Goal: Find specific page/section: Find specific page/section

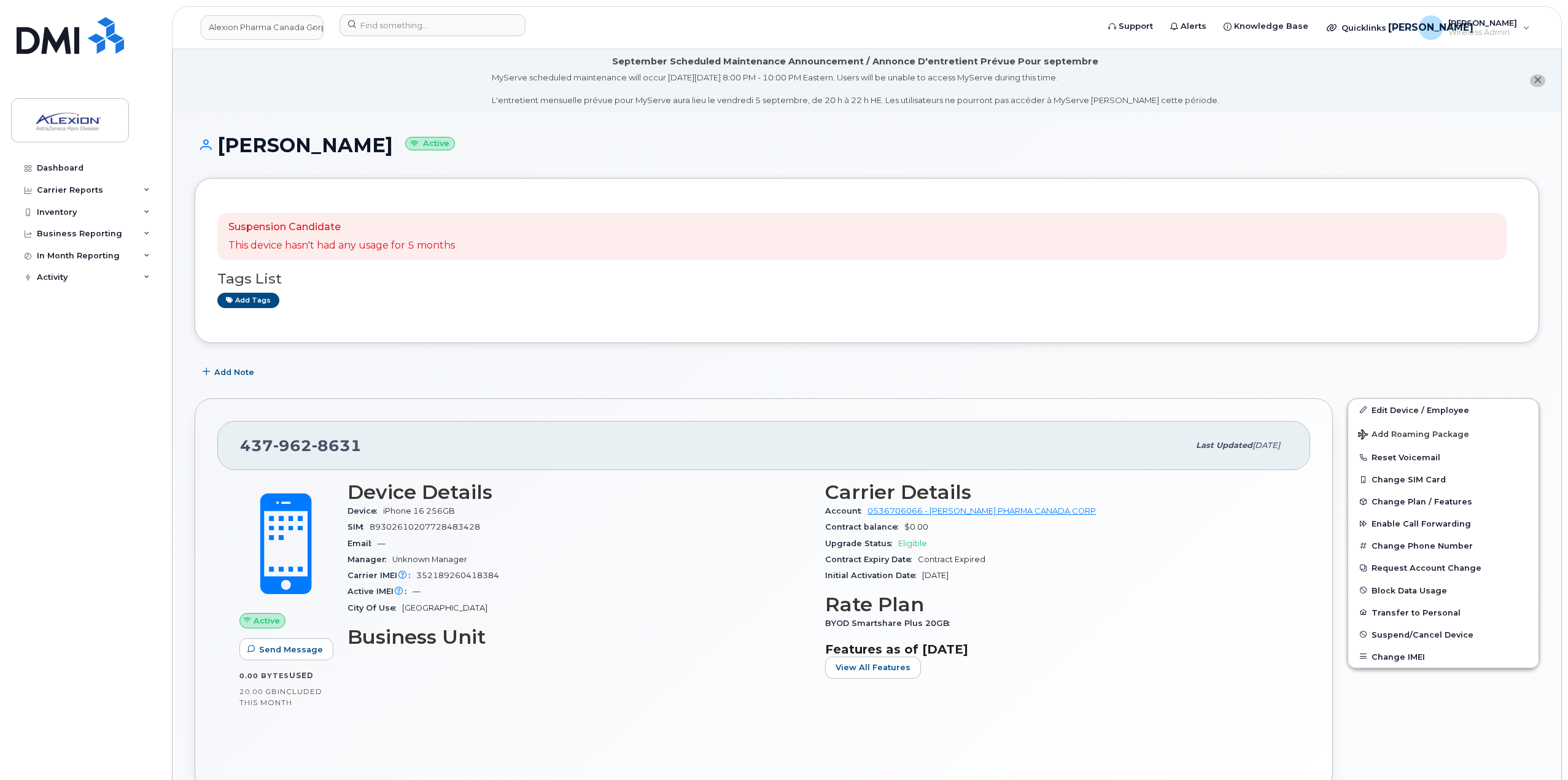
scroll to position [123, 0]
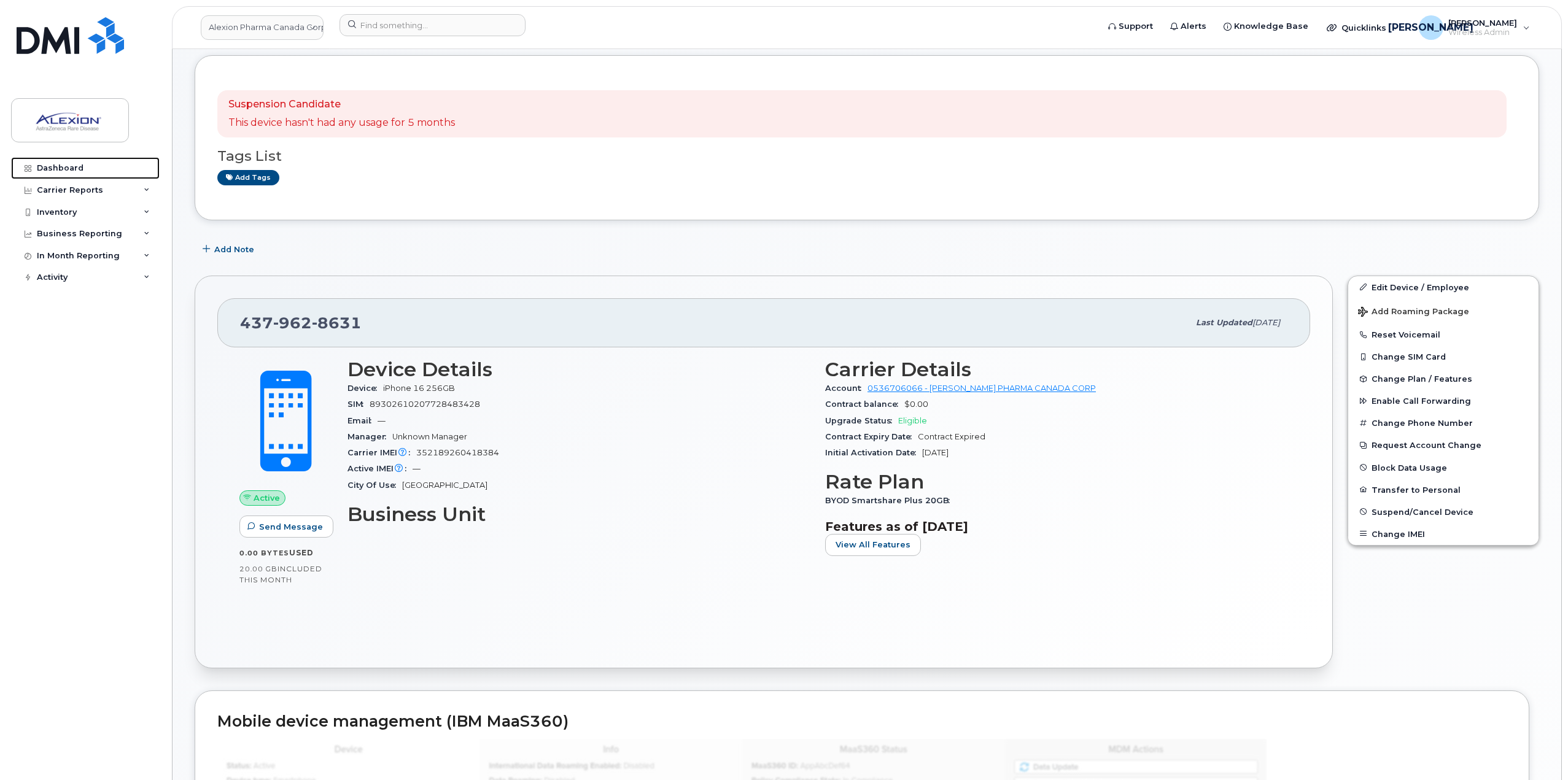
drag, startPoint x: 69, startPoint y: 171, endPoint x: 196, endPoint y: 3, distance: 210.6
click at [69, 171] on div "Dashboard" at bounding box center [59, 168] width 46 height 10
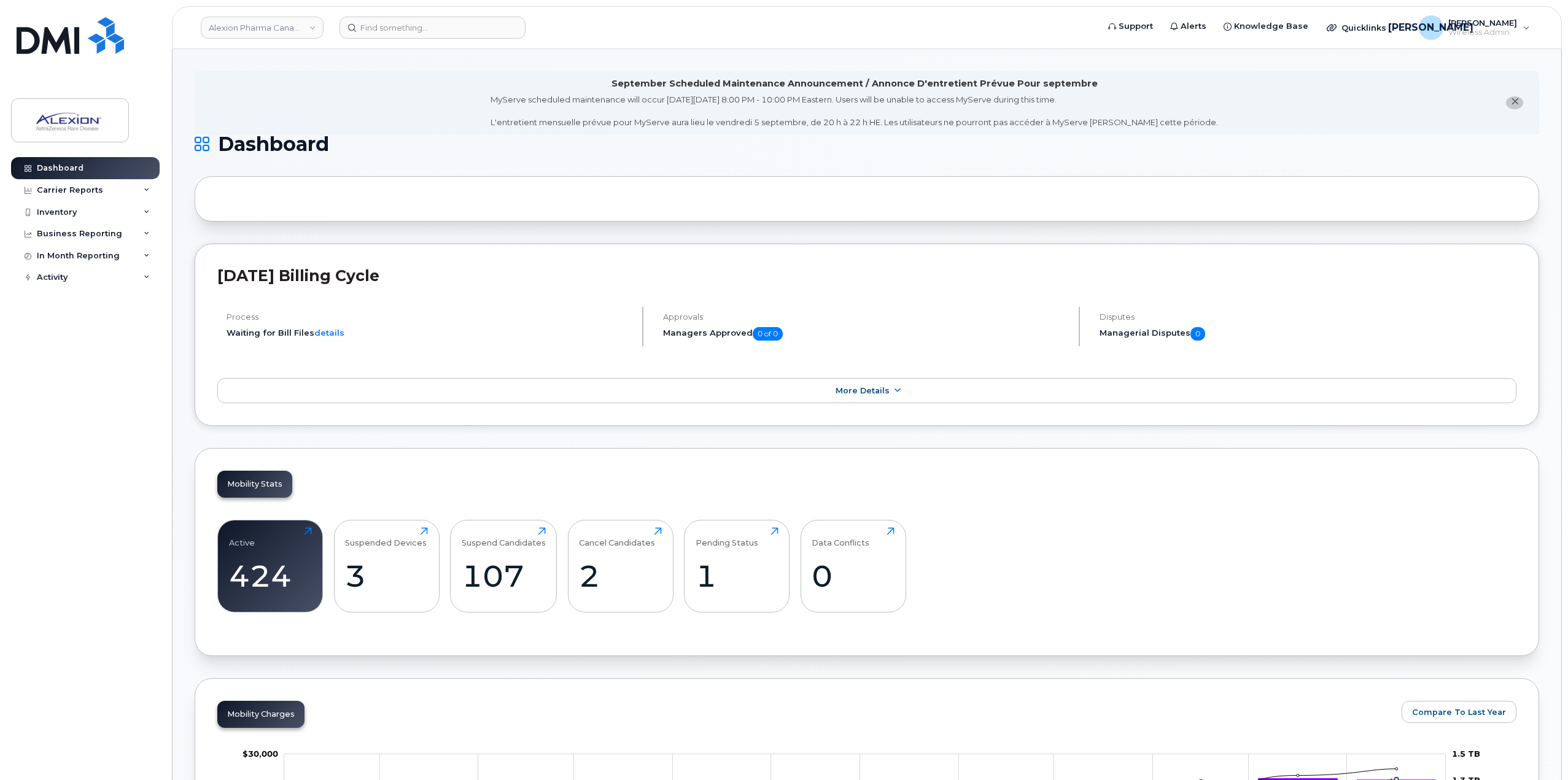
click at [479, 40] on header "Alexion Pharma Canada Corp Support Alerts Knowledge Base Quicklinks Suspend / C…" at bounding box center [867, 27] width 1390 height 43
click at [476, 27] on input at bounding box center [433, 27] width 186 height 22
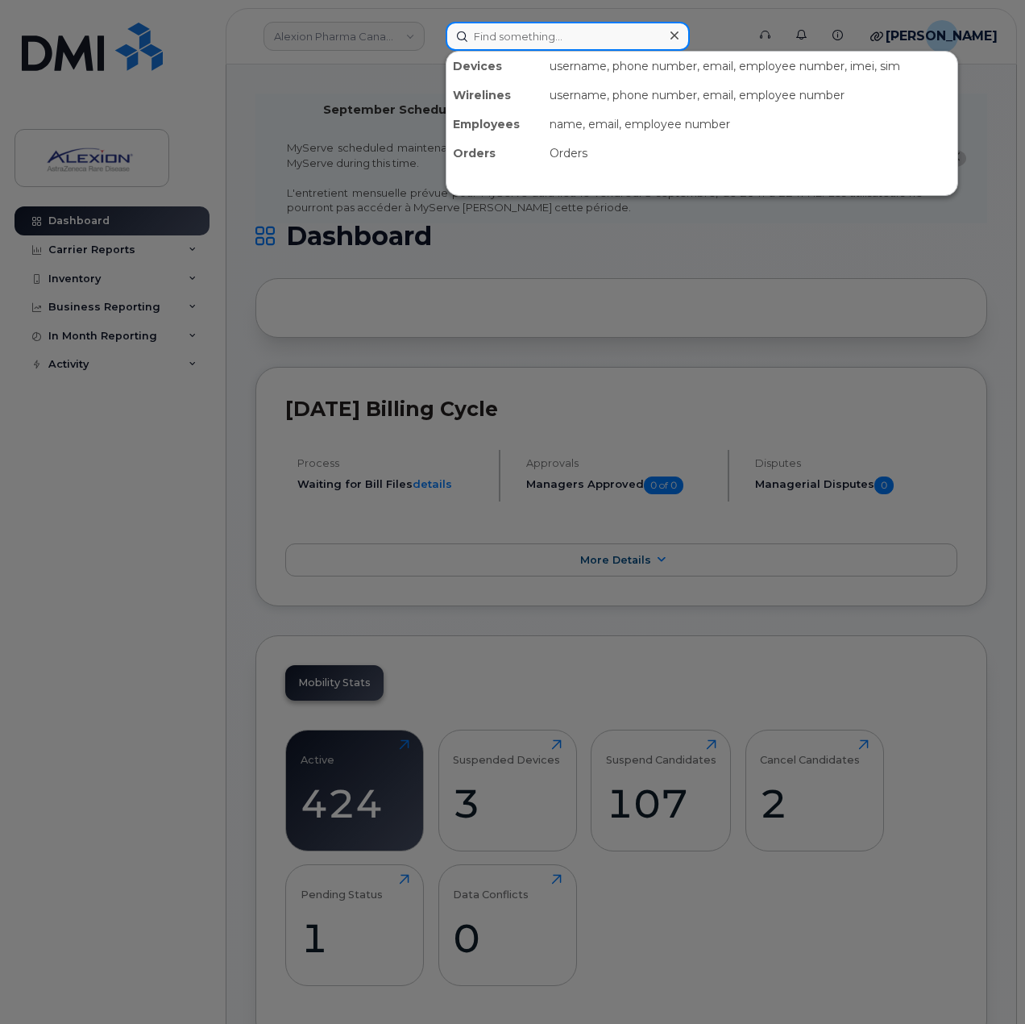
paste input "416-432-8230"
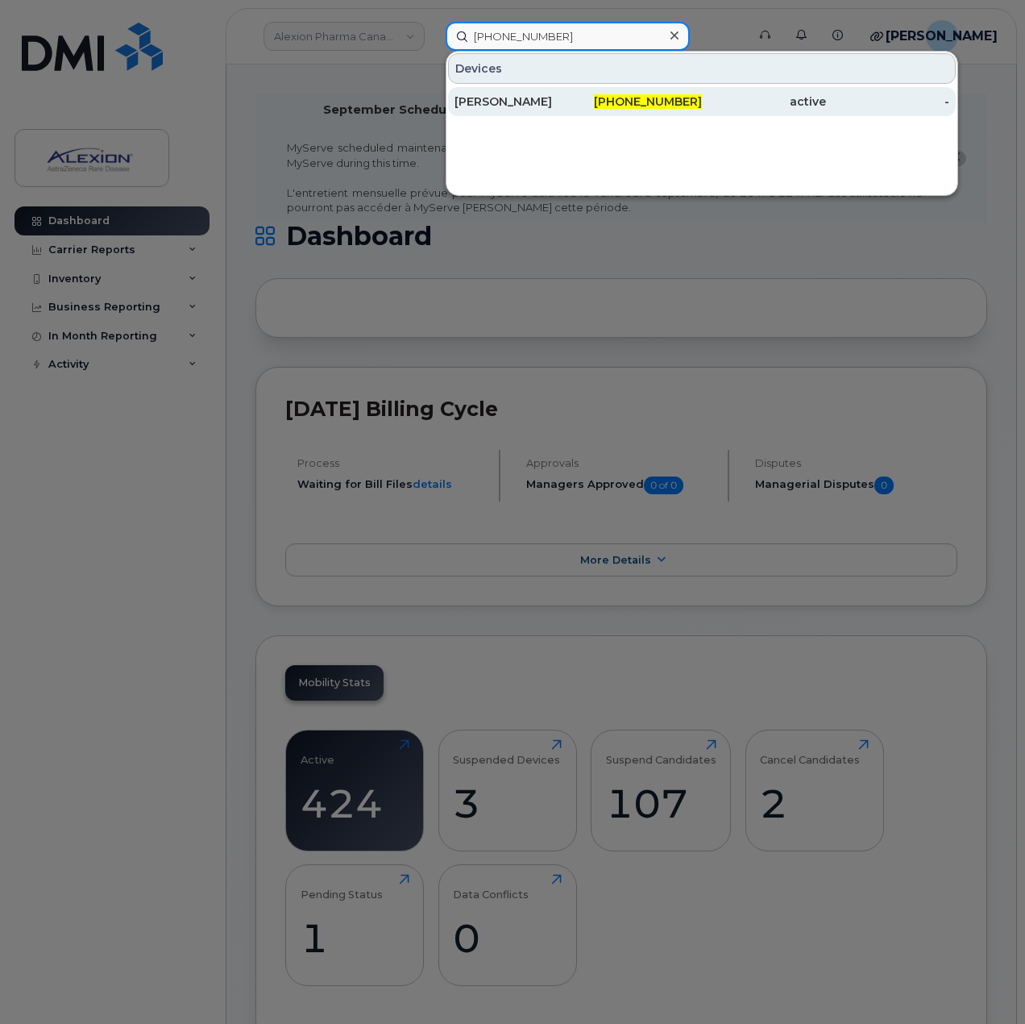
type input "416-432-8230"
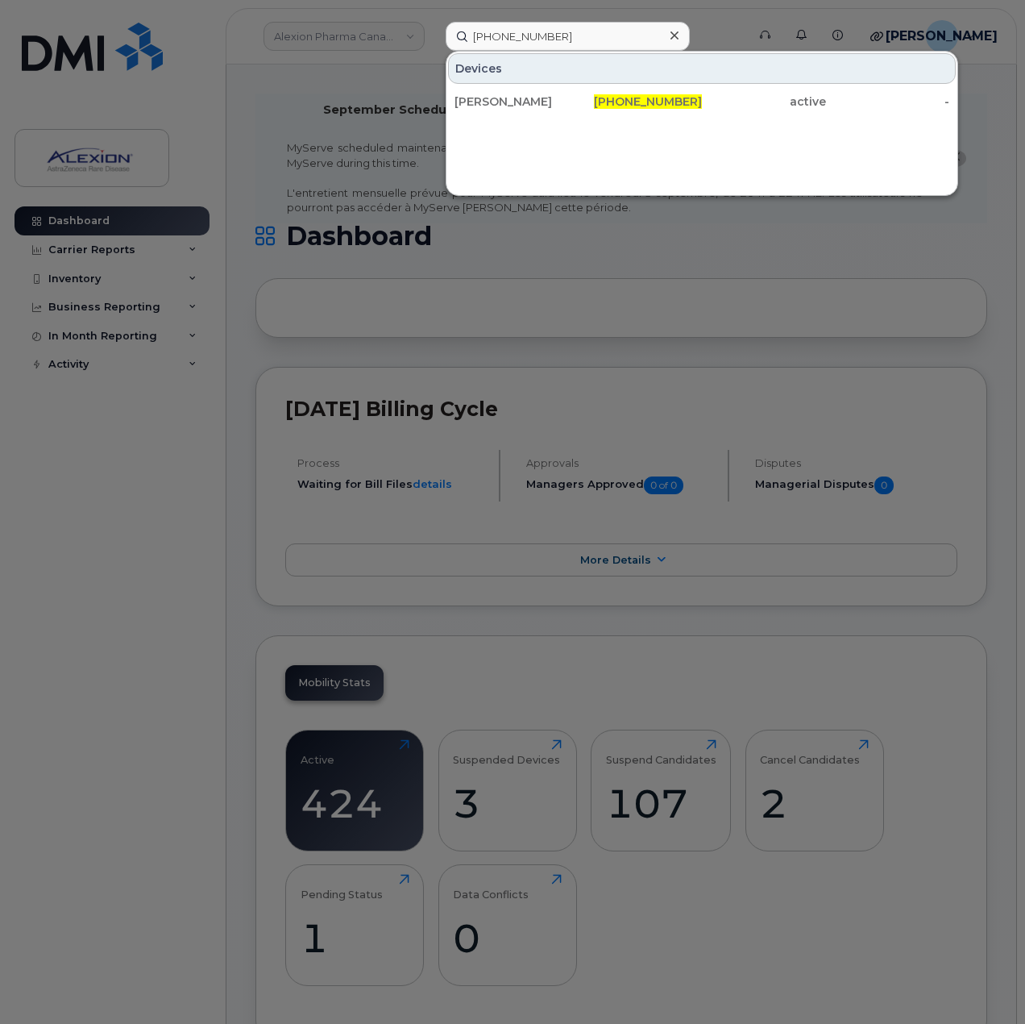
drag, startPoint x: 538, startPoint y: 99, endPoint x: 870, endPoint y: 309, distance: 392.7
click at [538, 99] on div "Arooba Adil" at bounding box center [517, 101] width 124 height 16
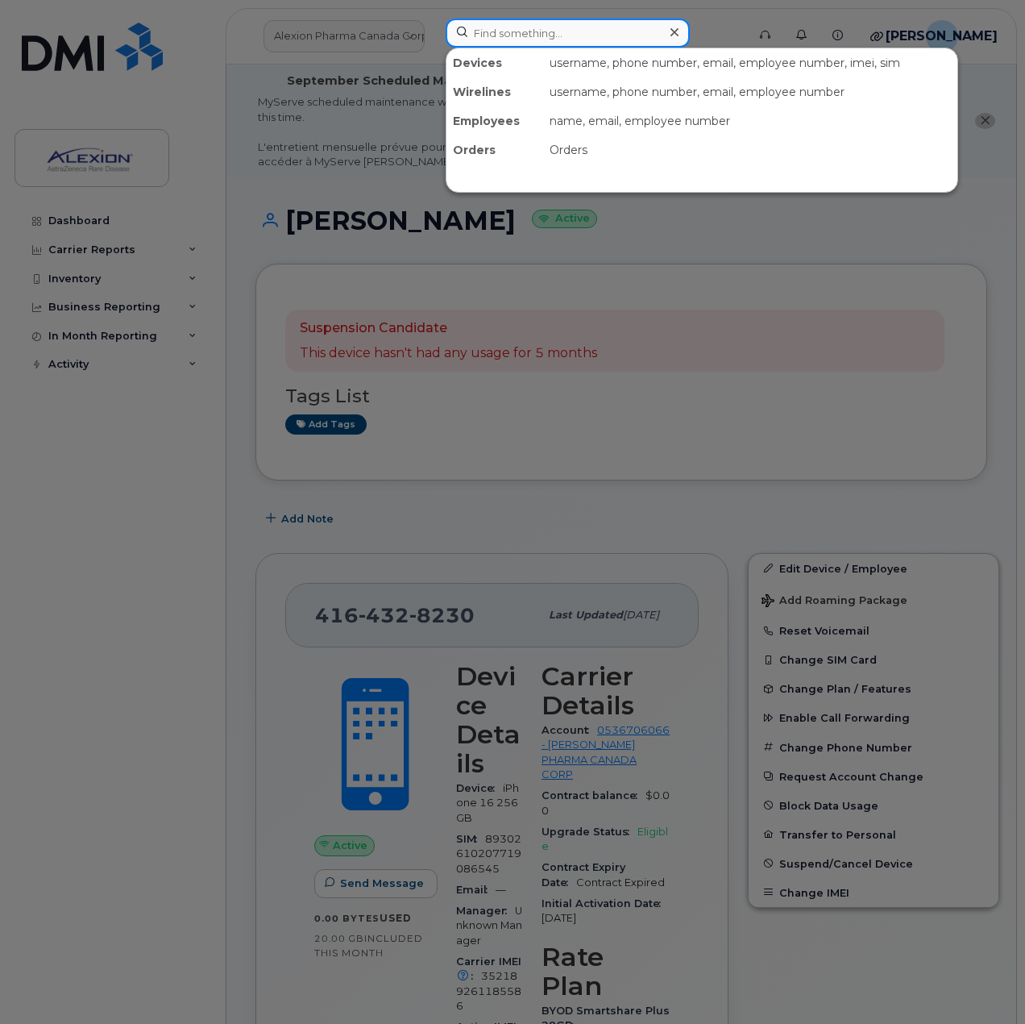
click at [505, 27] on input at bounding box center [568, 33] width 244 height 29
paste input "437-419-9548"
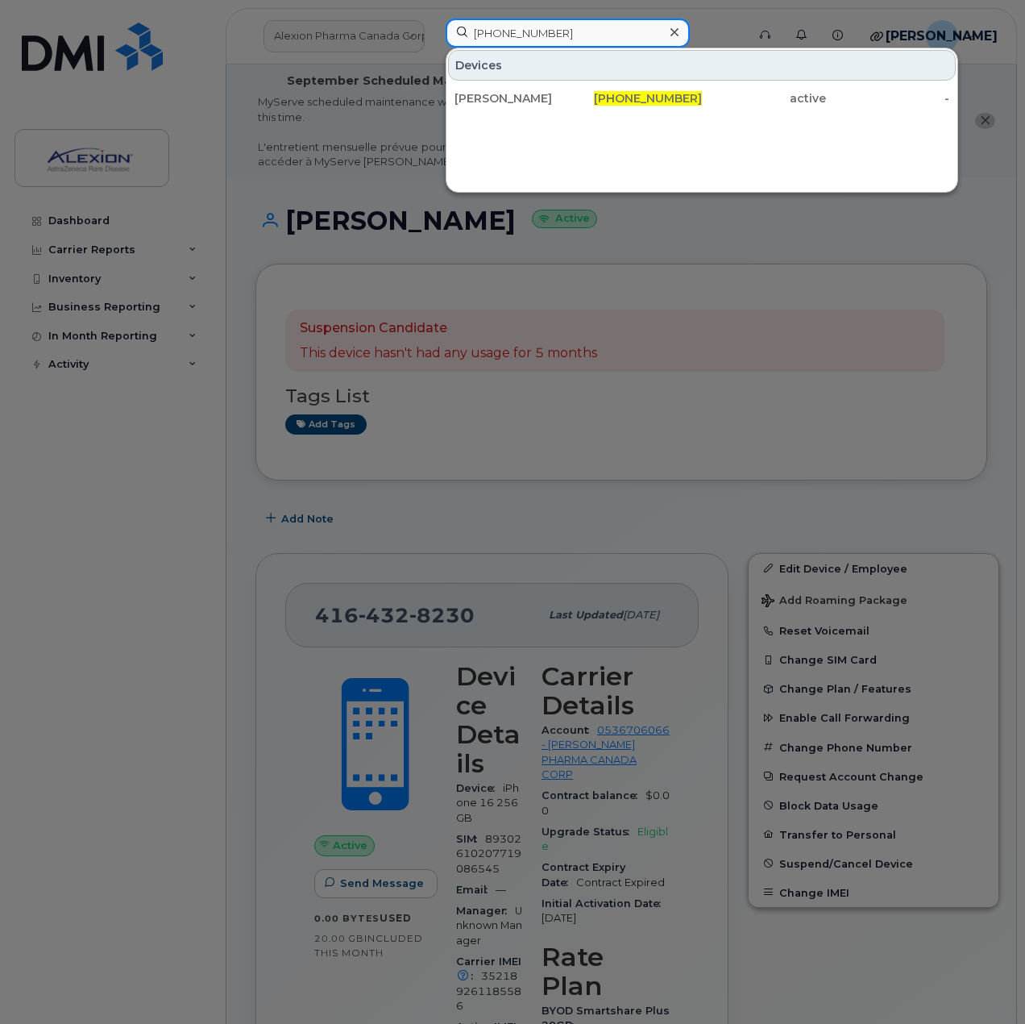
click at [555, 24] on input "437-419-9548" at bounding box center [568, 33] width 244 height 29
type input "437-419-9548"
click at [534, 93] on div "Scott Simpson" at bounding box center [517, 98] width 124 height 16
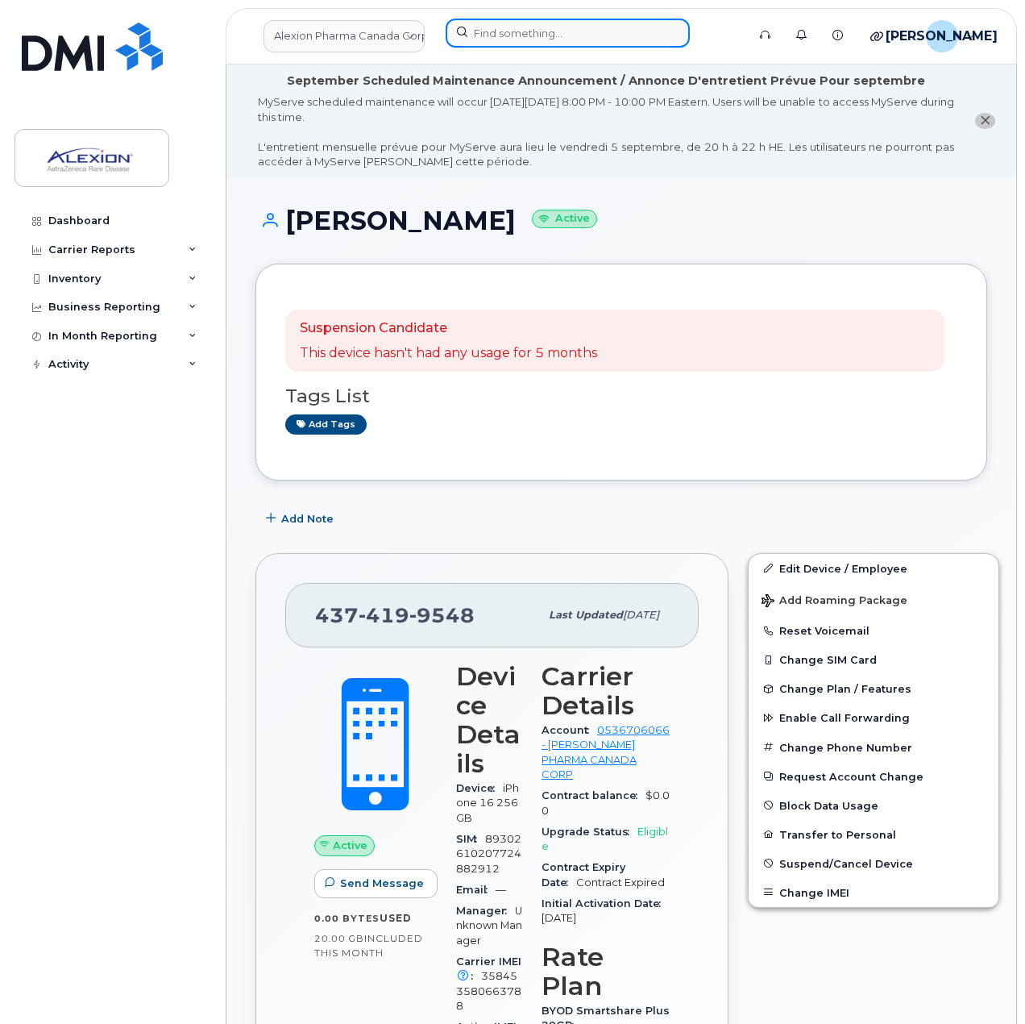
click at [488, 38] on input at bounding box center [568, 33] width 244 height 29
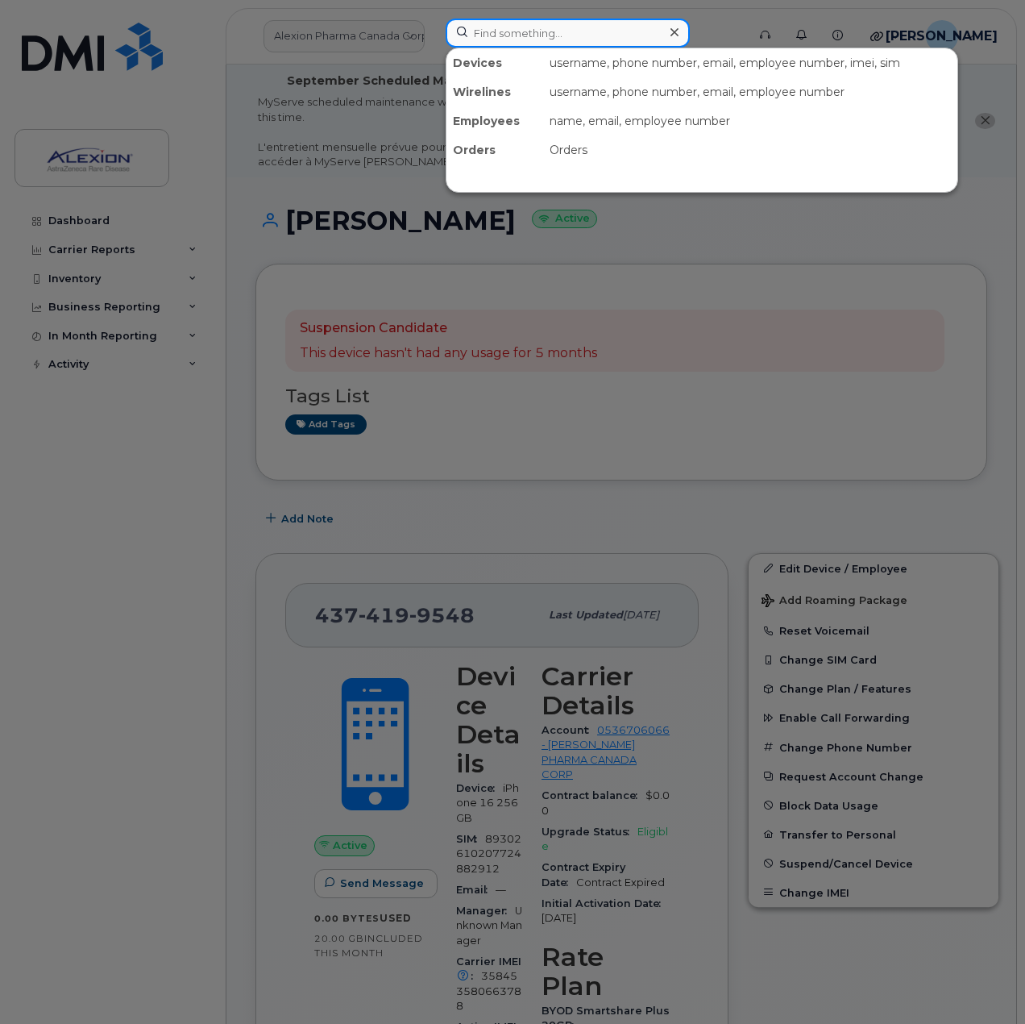
paste input "- Rachal Shanahan"
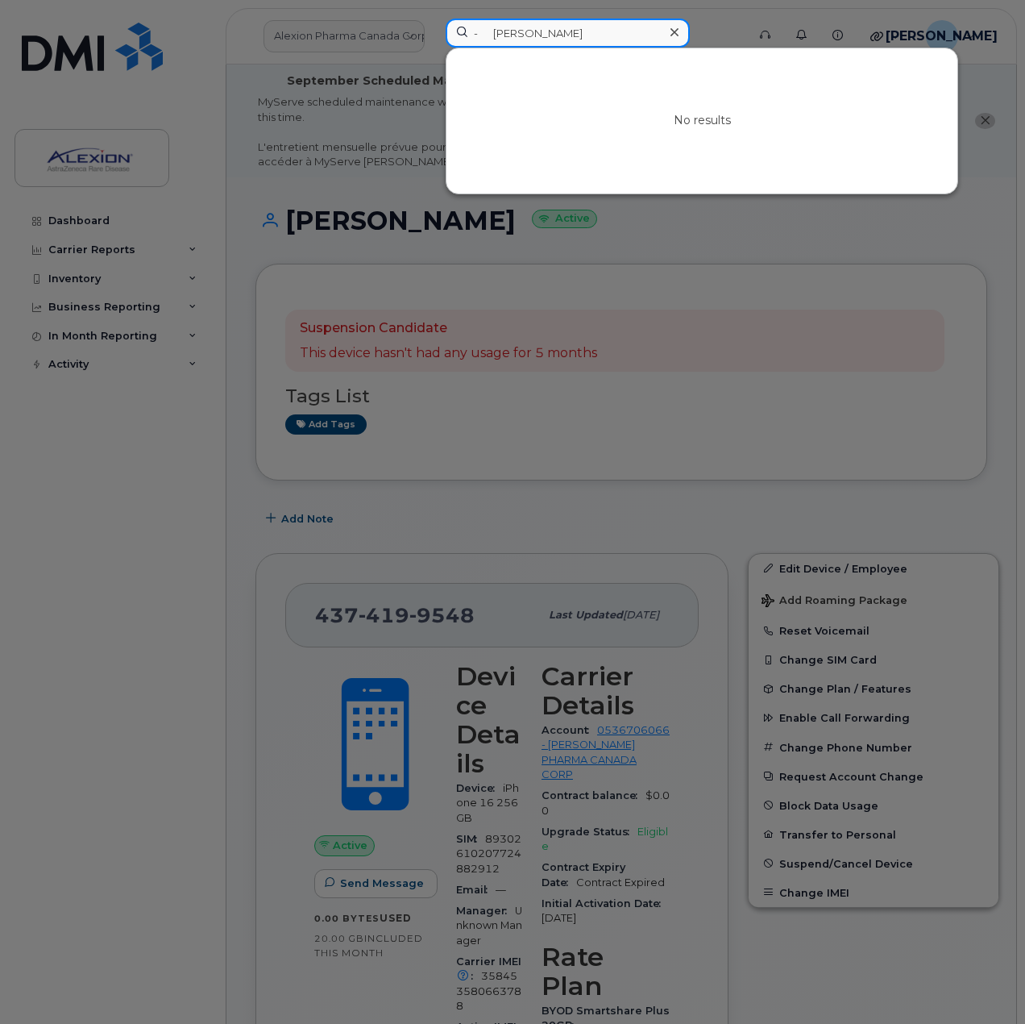
click at [494, 39] on input "- Rachal Shanahan" at bounding box center [568, 33] width 244 height 29
drag, startPoint x: 582, startPoint y: 34, endPoint x: 330, endPoint y: 31, distance: 252.3
click at [433, 31] on div "Rachal Shanahan No results" at bounding box center [591, 36] width 316 height 35
paste input "437-962-8631"
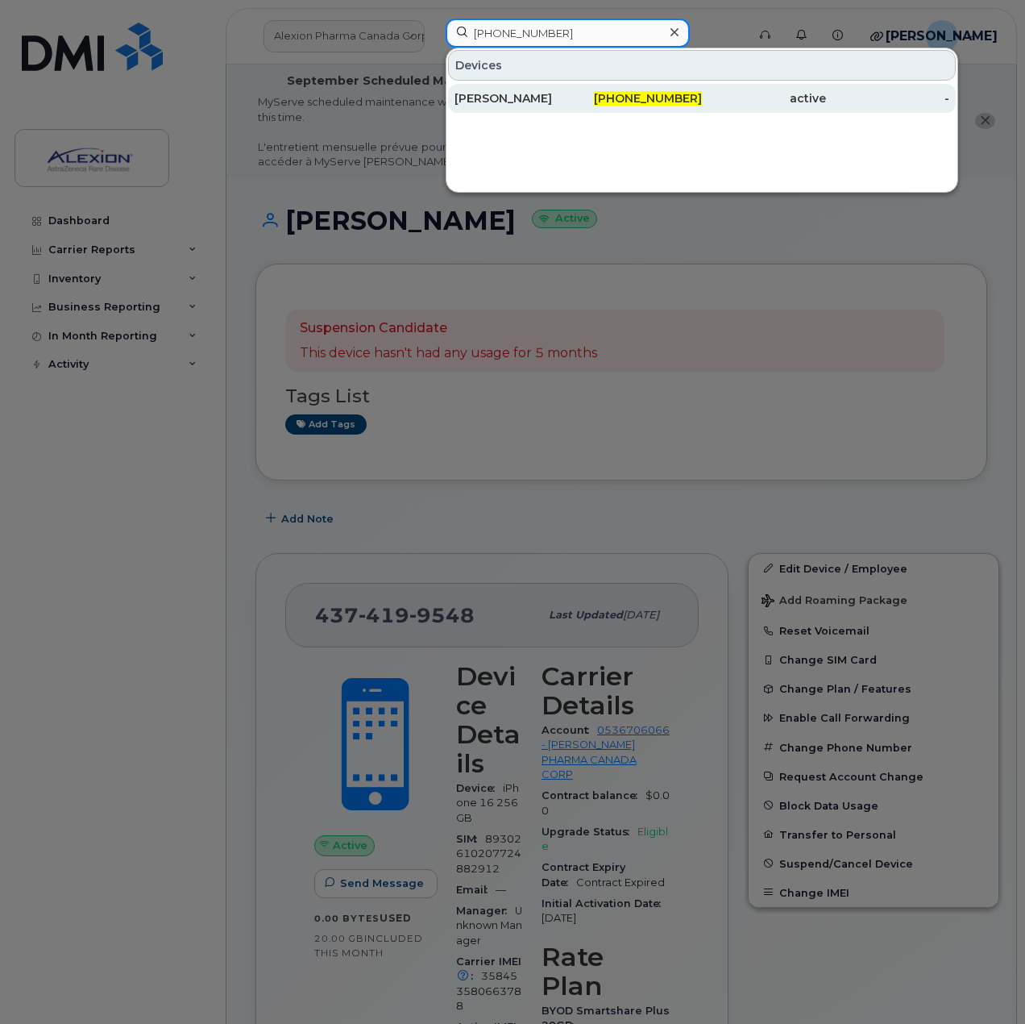
type input "437-962-8631"
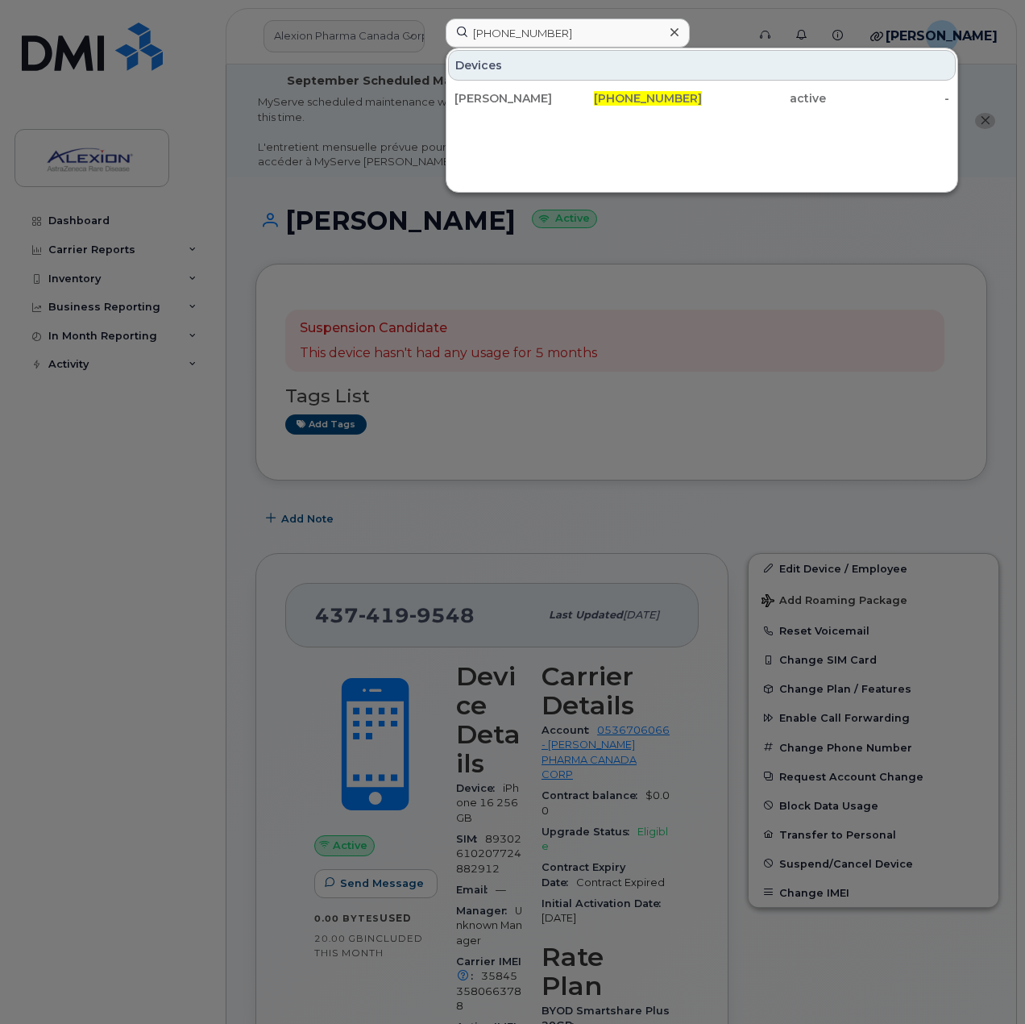
drag, startPoint x: 559, startPoint y: 102, endPoint x: 718, endPoint y: 360, distance: 304.0
click at [559, 102] on div "[PERSON_NAME]" at bounding box center [517, 98] width 124 height 16
